Goal: Information Seeking & Learning: Learn about a topic

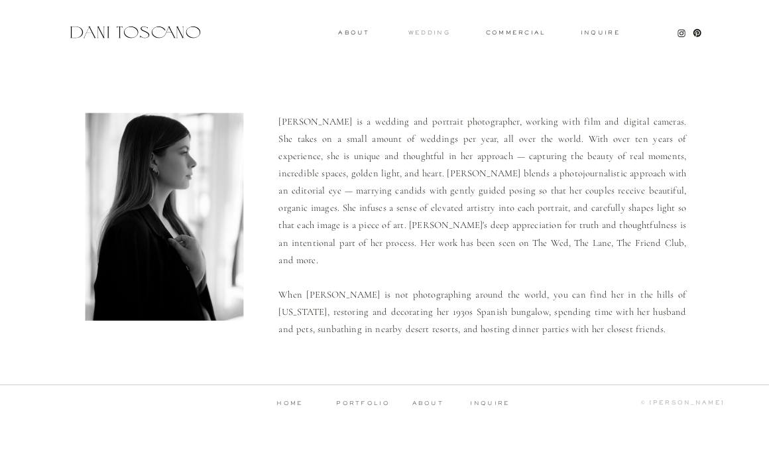
click at [435, 33] on h3 "wedding" at bounding box center [429, 32] width 42 height 5
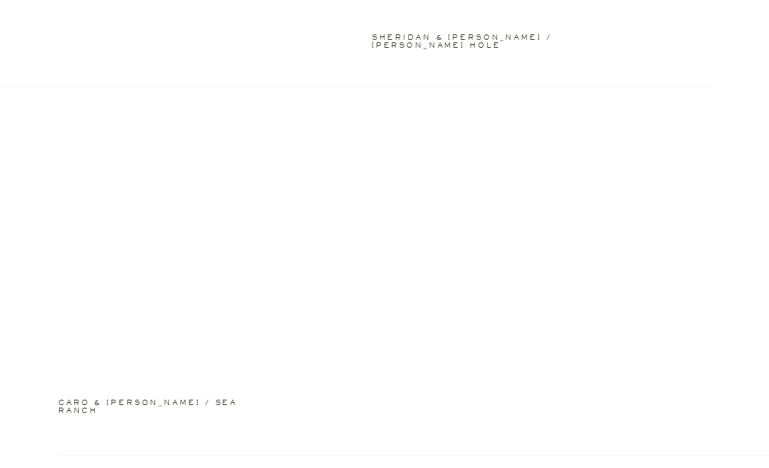
scroll to position [1308, 0]
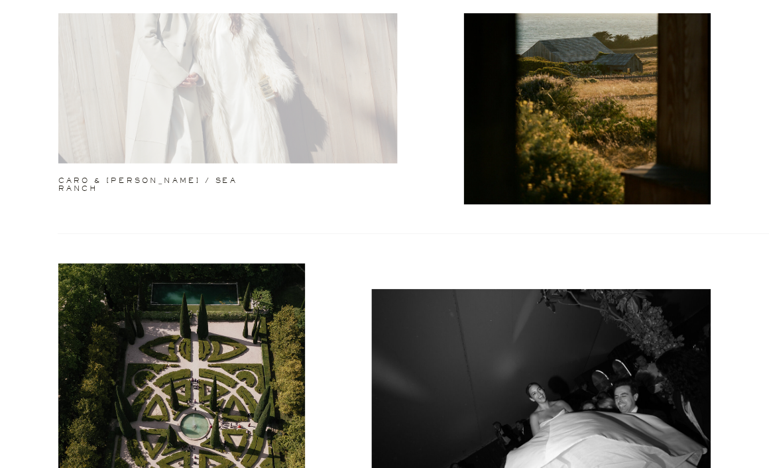
click at [233, 105] on div at bounding box center [227, 41] width 339 height 243
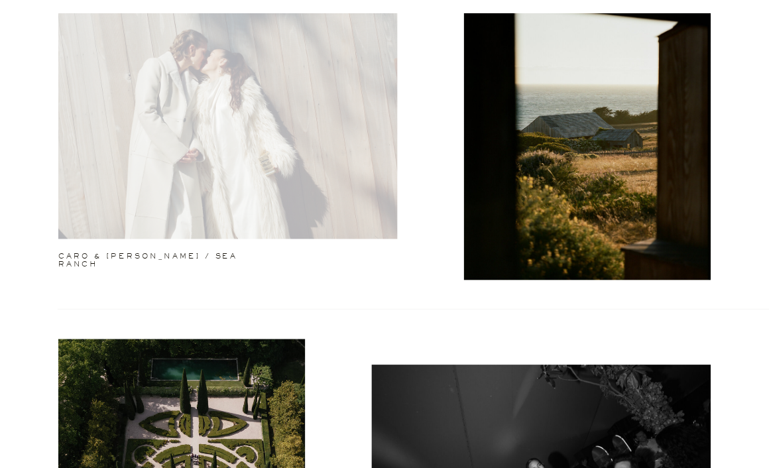
scroll to position [1211, 0]
